Goal: Task Accomplishment & Management: Complete application form

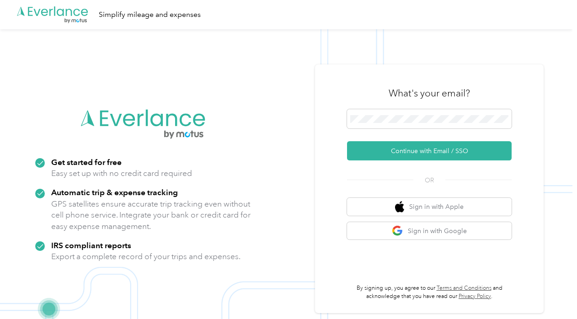
click at [407, 150] on button "Continue with Email / SSO" at bounding box center [429, 150] width 165 height 19
click at [413, 152] on button "Continue with Email / SSO" at bounding box center [429, 150] width 165 height 19
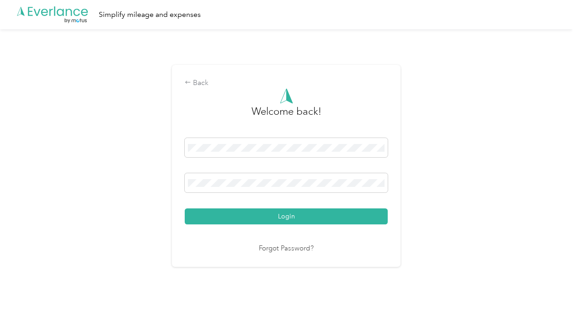
click at [334, 219] on button "Login" at bounding box center [286, 217] width 203 height 16
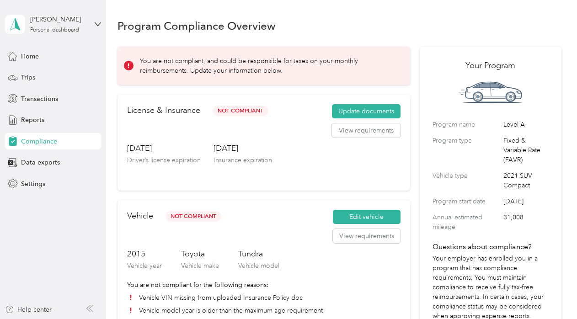
click at [363, 110] on button "Update documents" at bounding box center [366, 111] width 69 height 15
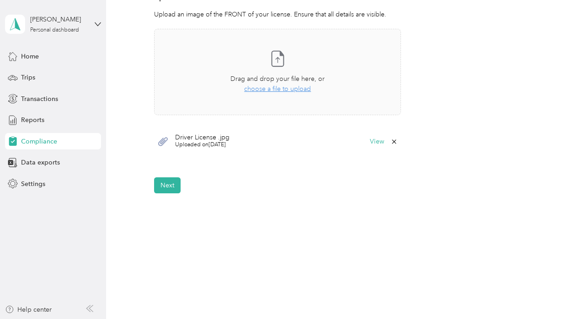
scroll to position [279, 0]
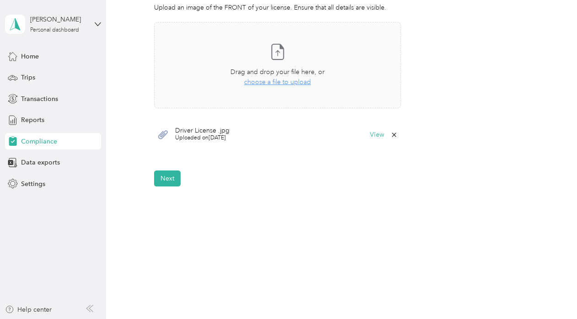
click at [373, 134] on button "View" at bounding box center [377, 135] width 14 height 6
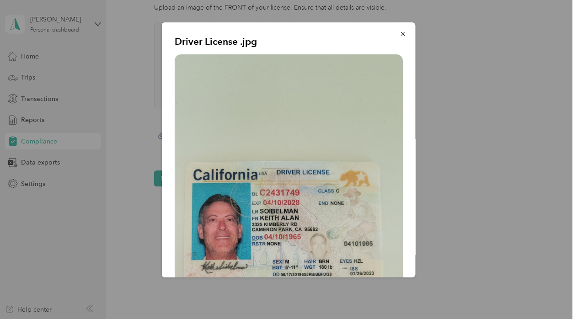
click at [400, 36] on icon "button" at bounding box center [403, 34] width 6 height 6
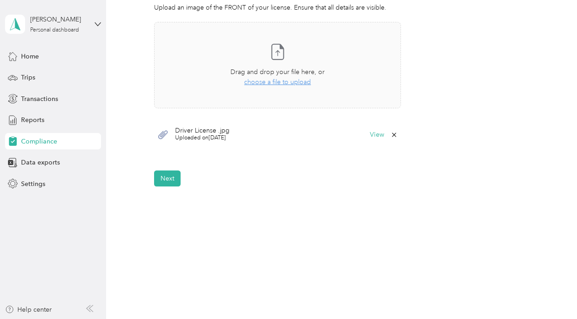
click at [165, 177] on button "Next" at bounding box center [167, 179] width 27 height 16
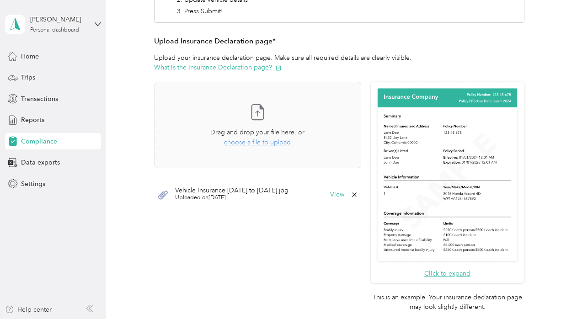
scroll to position [161, 0]
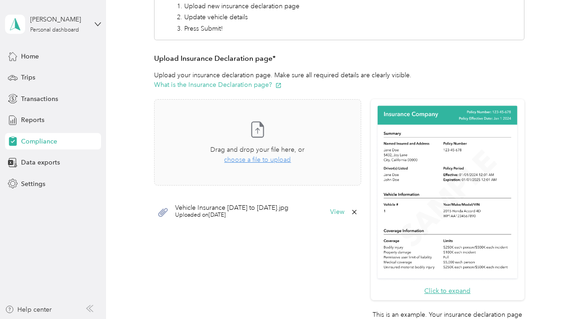
click at [253, 160] on span "choose a file to upload" at bounding box center [257, 160] width 67 height 8
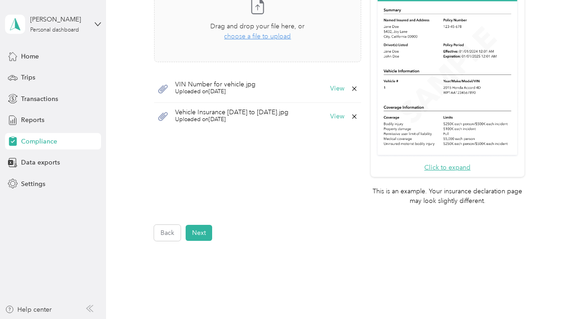
scroll to position [293, 0]
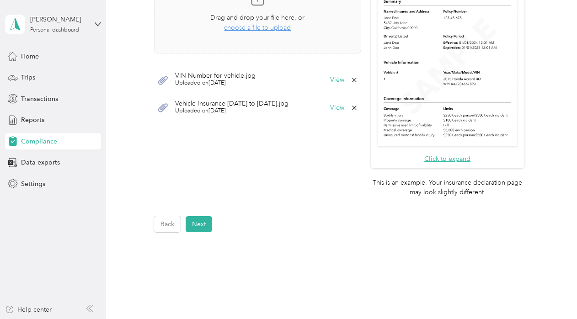
click at [199, 220] on button "Next" at bounding box center [199, 224] width 27 height 16
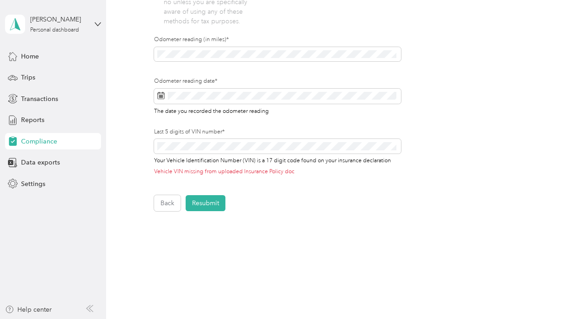
scroll to position [319, 0]
click at [201, 202] on button "Resubmit" at bounding box center [206, 202] width 40 height 16
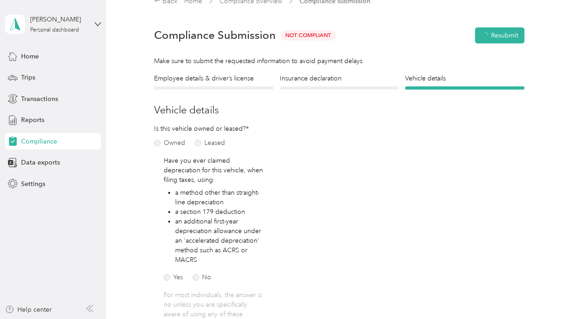
scroll to position [11, 0]
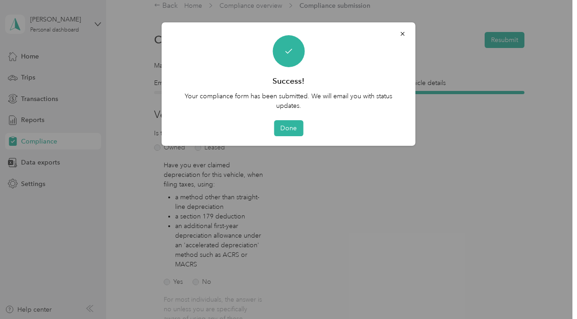
click at [295, 128] on button "Done" at bounding box center [288, 128] width 29 height 16
